Goal: Task Accomplishment & Management: Use online tool/utility

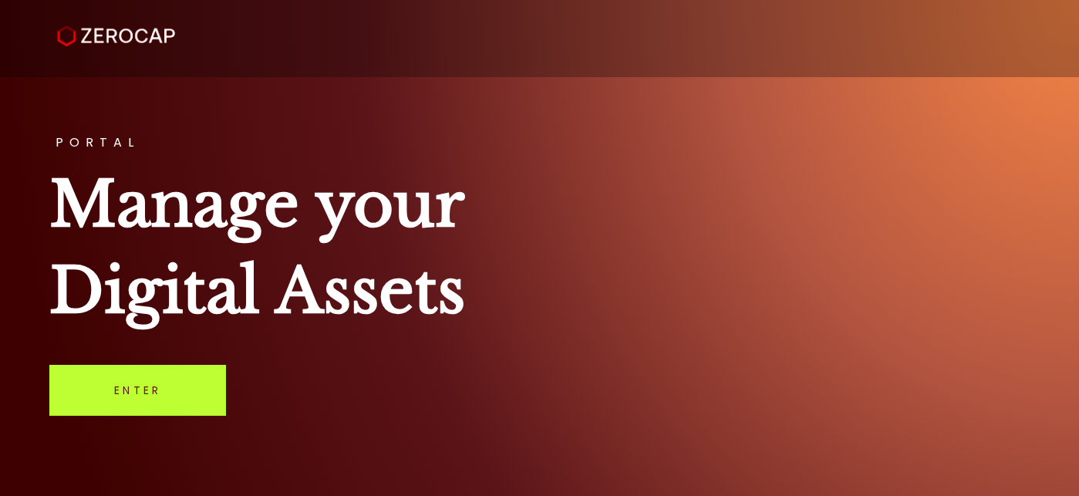
click at [136, 393] on link "Enter" at bounding box center [137, 390] width 177 height 51
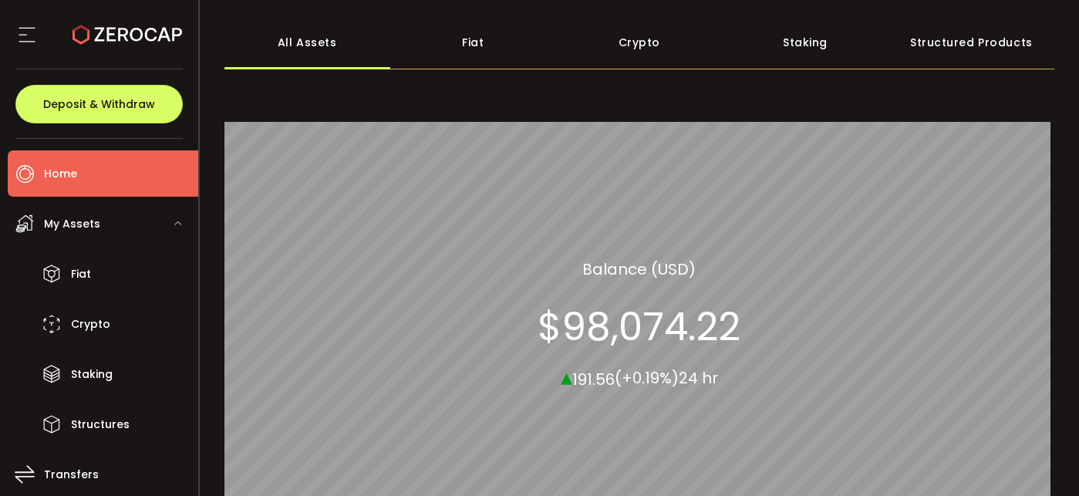
scroll to position [81, 0]
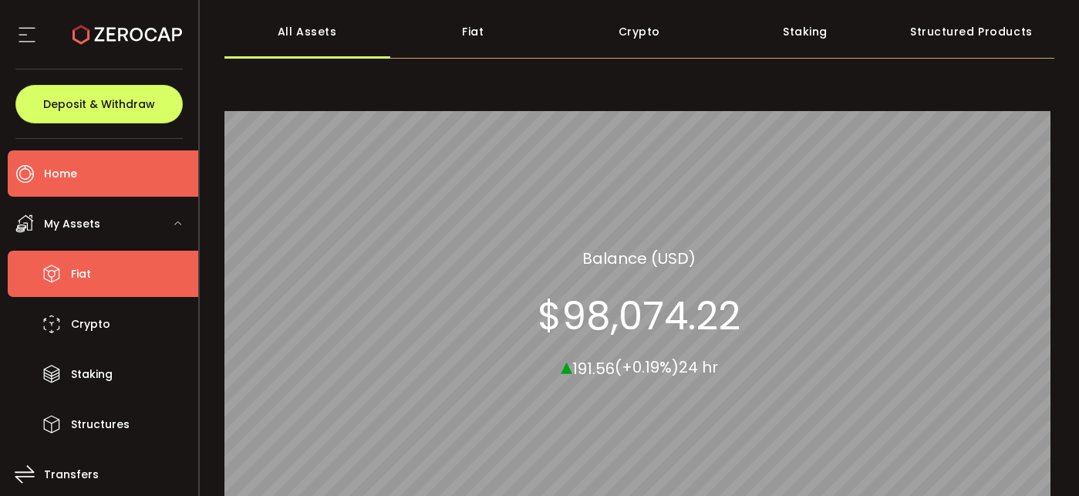
click at [89, 279] on span "Fiat" at bounding box center [81, 274] width 20 height 22
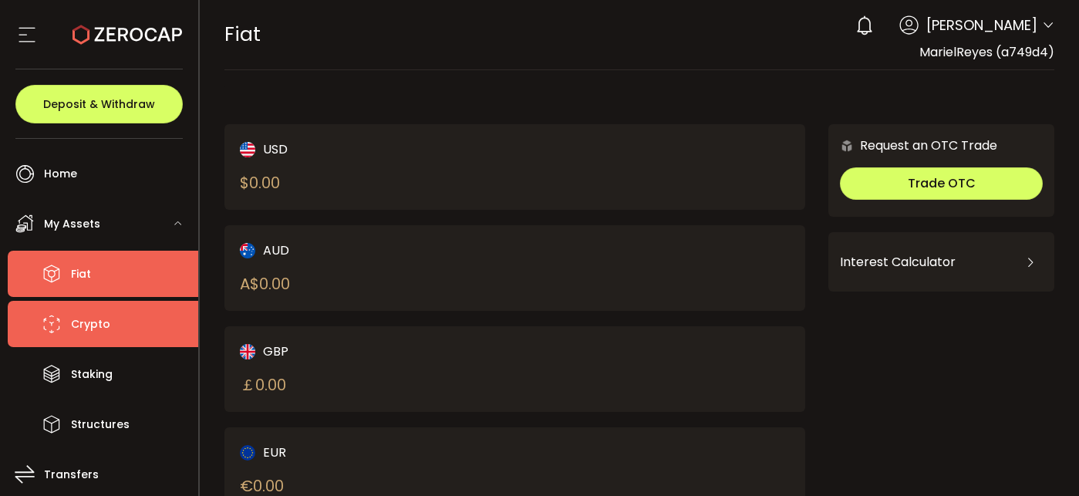
click at [93, 322] on span "Crypto" at bounding box center [90, 324] width 39 height 22
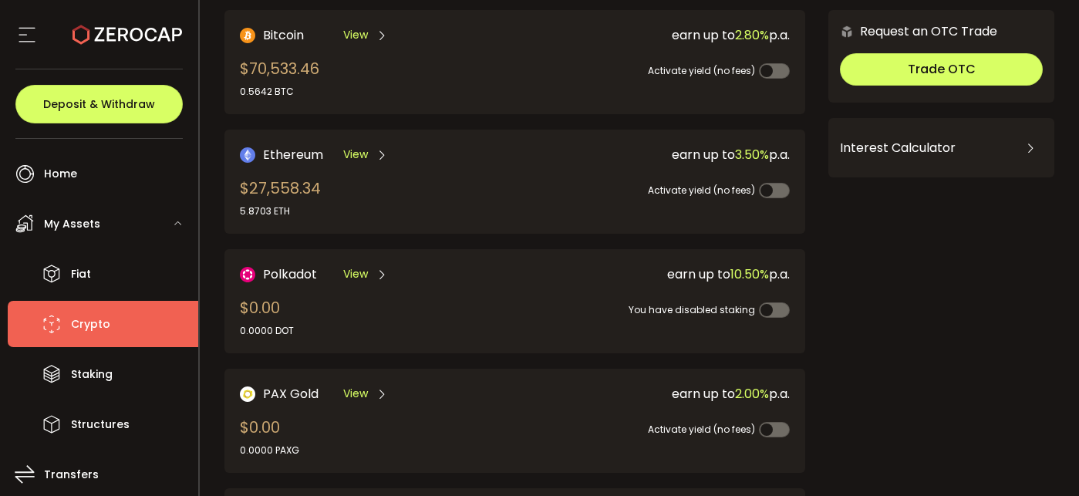
scroll to position [113, 0]
click at [730, 191] on span "Activate yield (no fees)" at bounding box center [701, 190] width 107 height 13
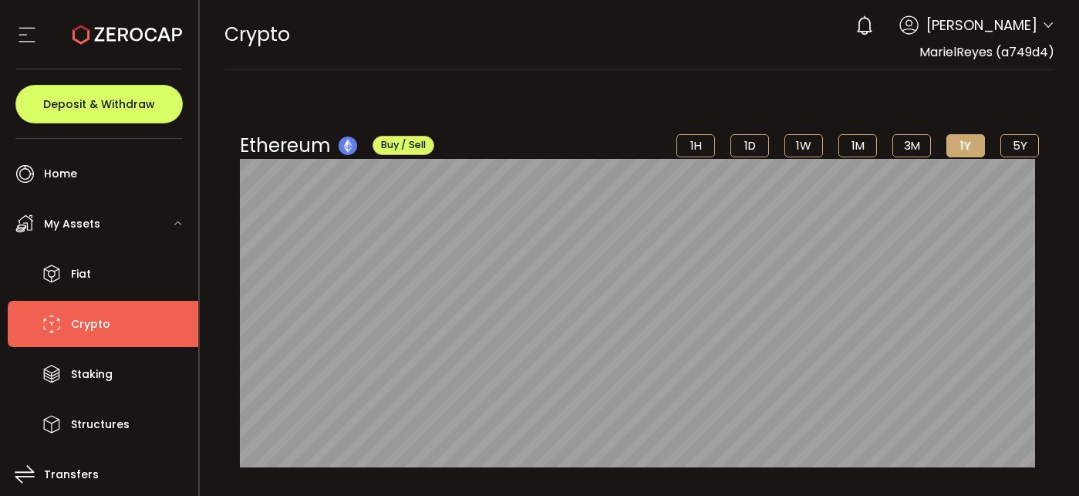
scroll to position [298, 0]
